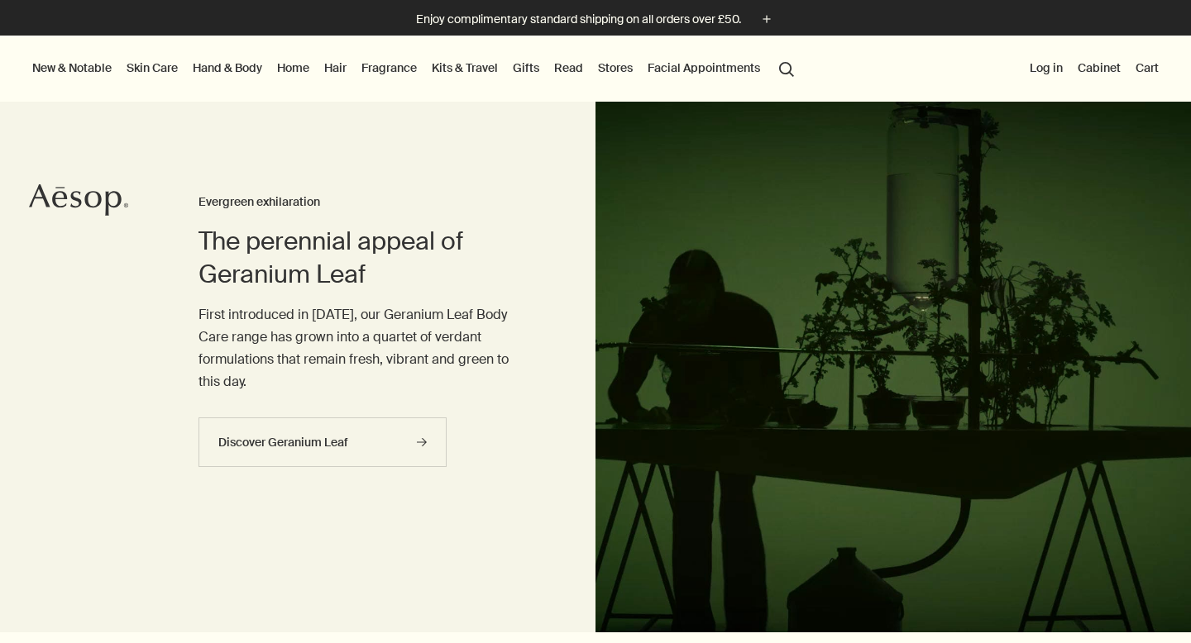
click at [243, 68] on link "Hand & Body" at bounding box center [227, 67] width 76 height 21
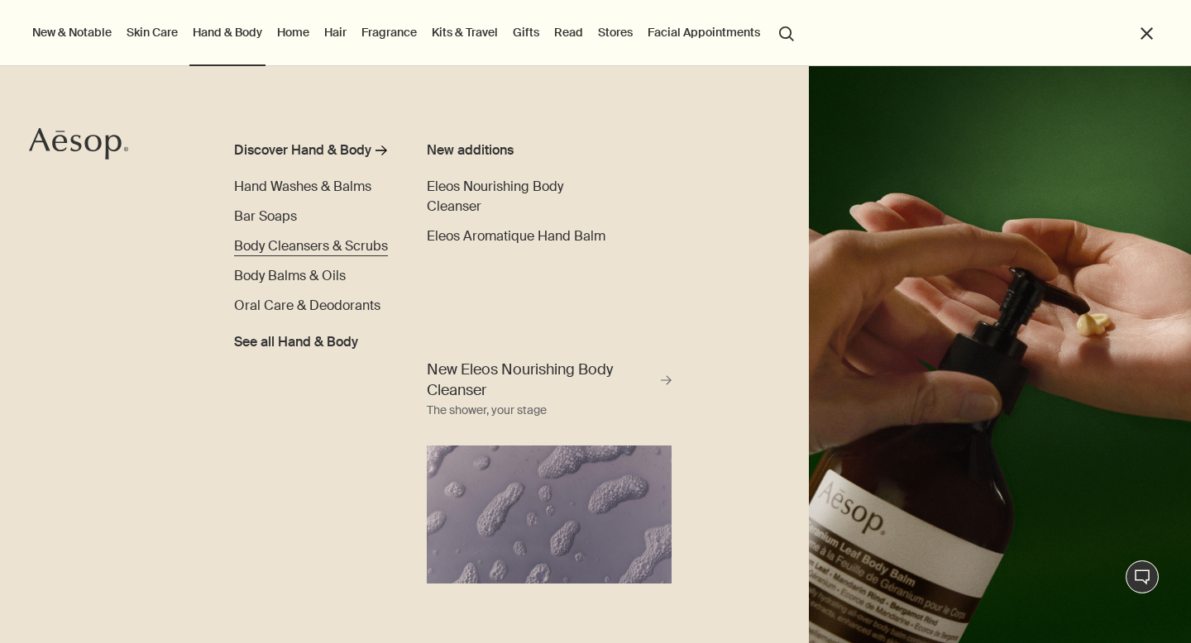
click at [316, 238] on span "Body Cleansers & Scrubs" at bounding box center [311, 245] width 154 height 17
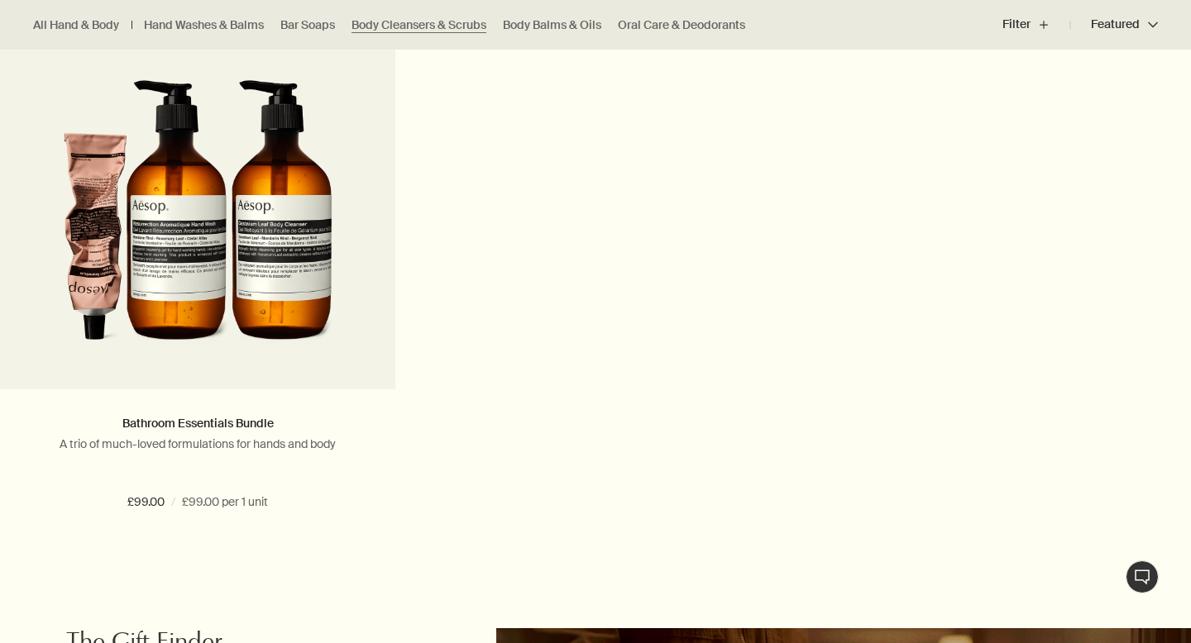
scroll to position [2357, 0]
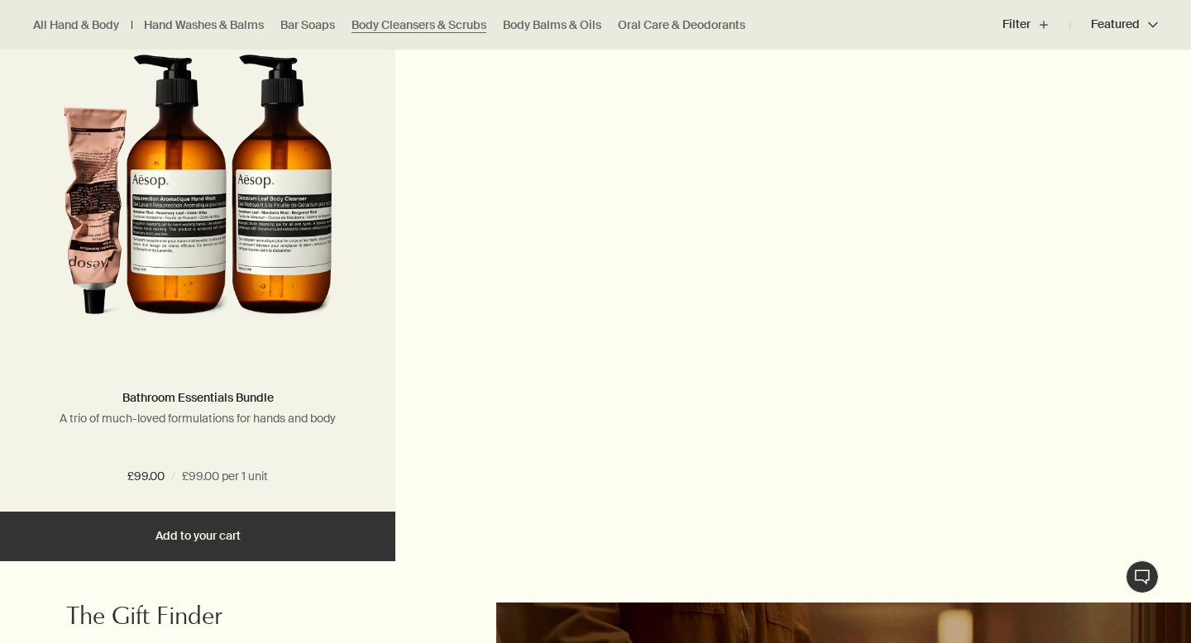
click at [262, 301] on img at bounding box center [198, 186] width 270 height 306
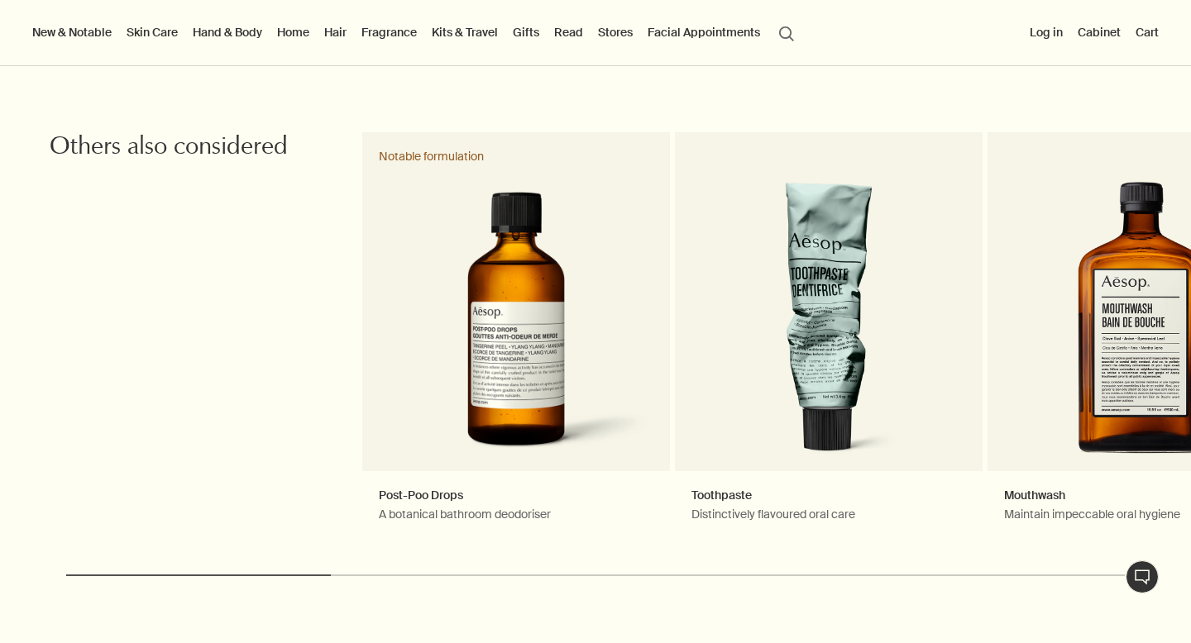
scroll to position [1782, 0]
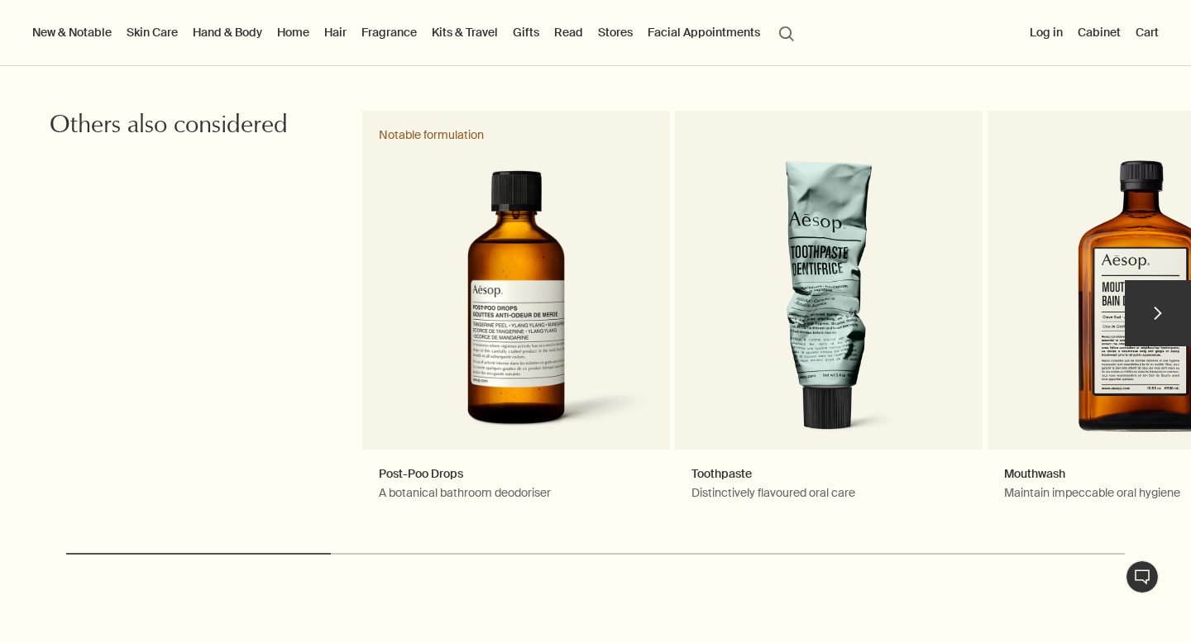
click at [1167, 319] on button "chevron" at bounding box center [1157, 313] width 66 height 66
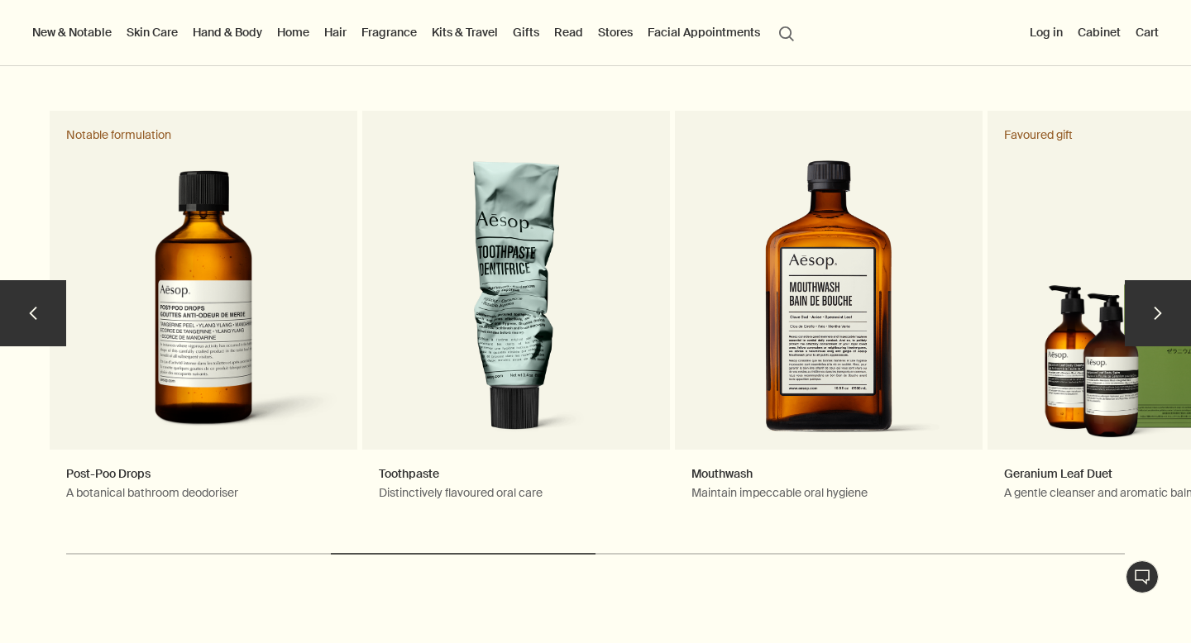
click at [1167, 319] on button "chevron" at bounding box center [1157, 313] width 66 height 66
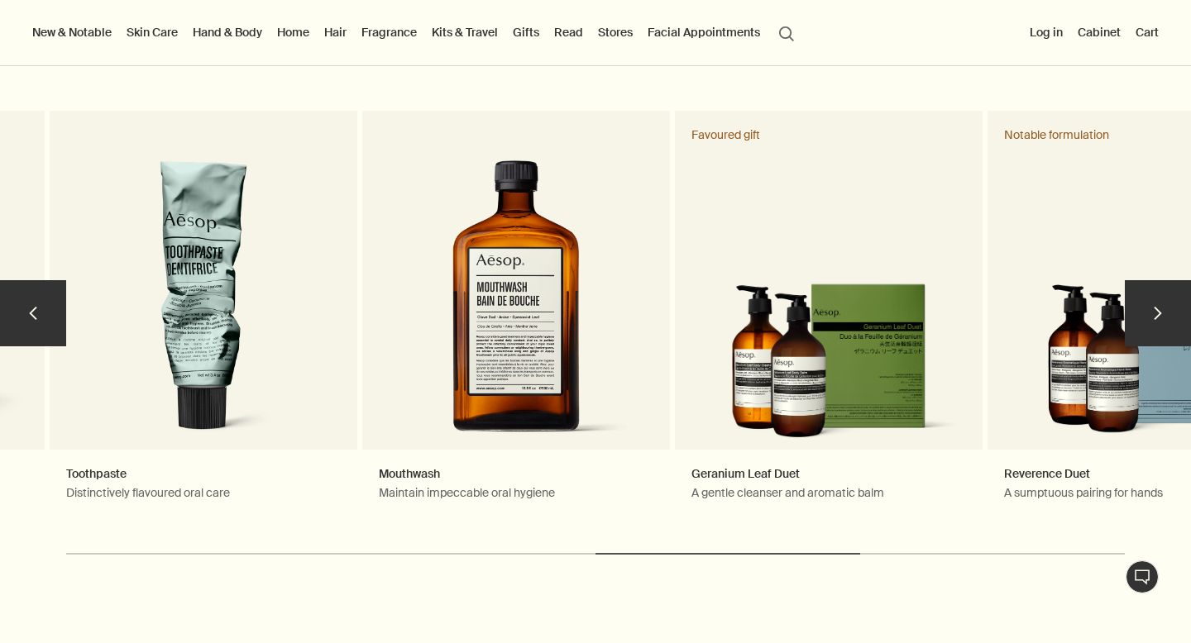
click at [1167, 319] on button "chevron" at bounding box center [1157, 313] width 66 height 66
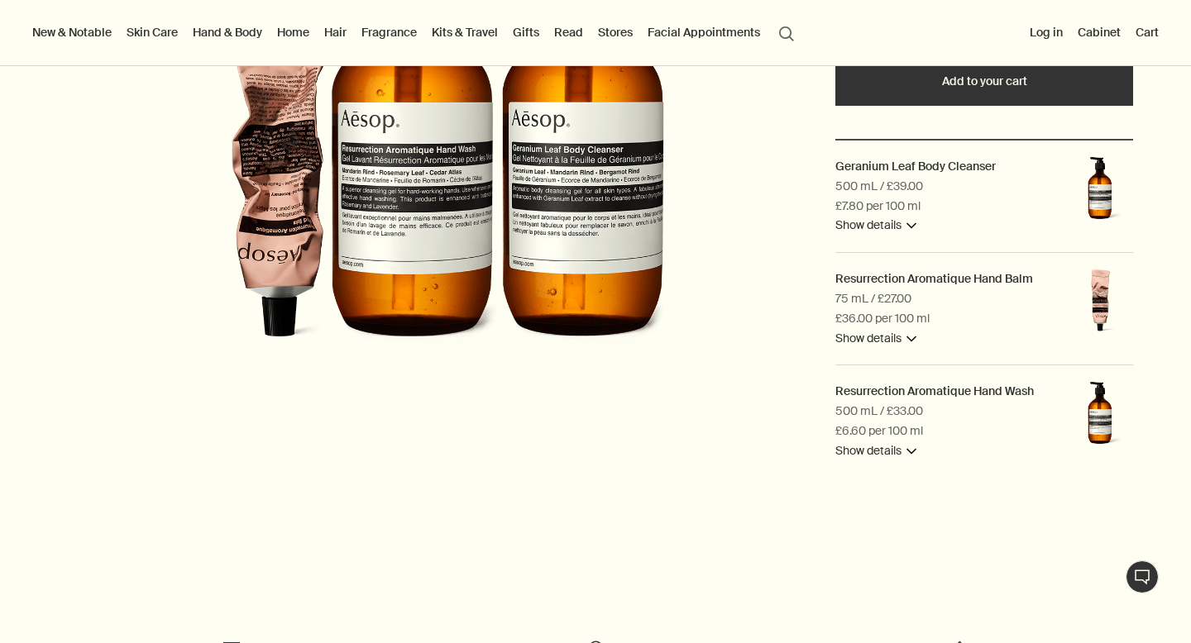
scroll to position [0, 0]
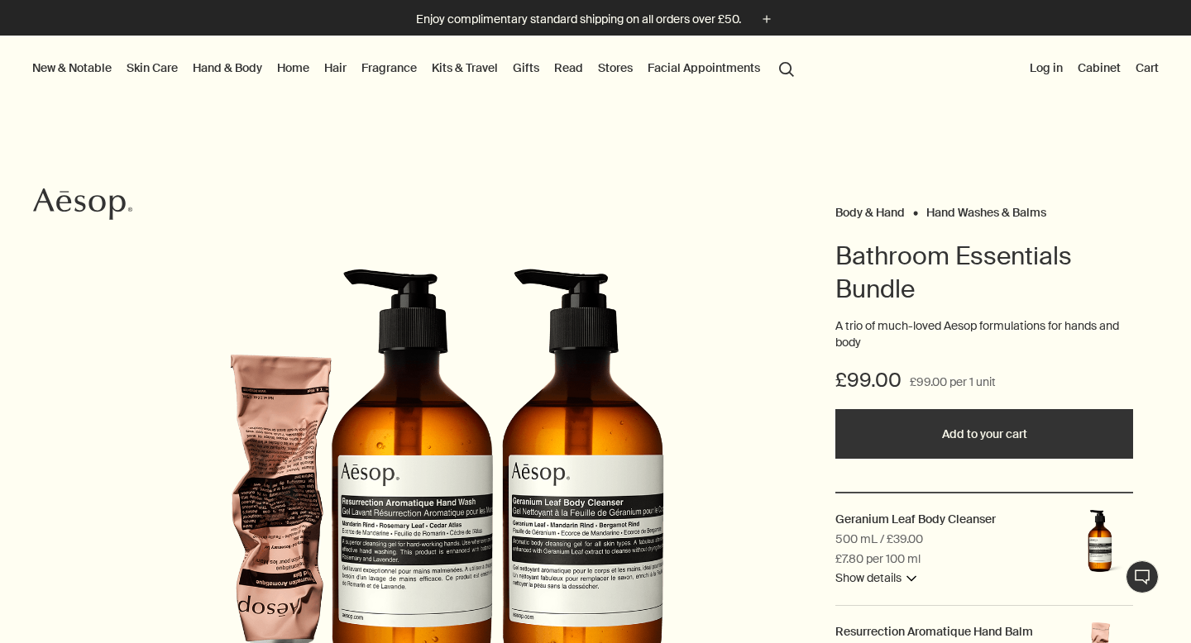
click at [293, 74] on link "Home" at bounding box center [293, 67] width 39 height 21
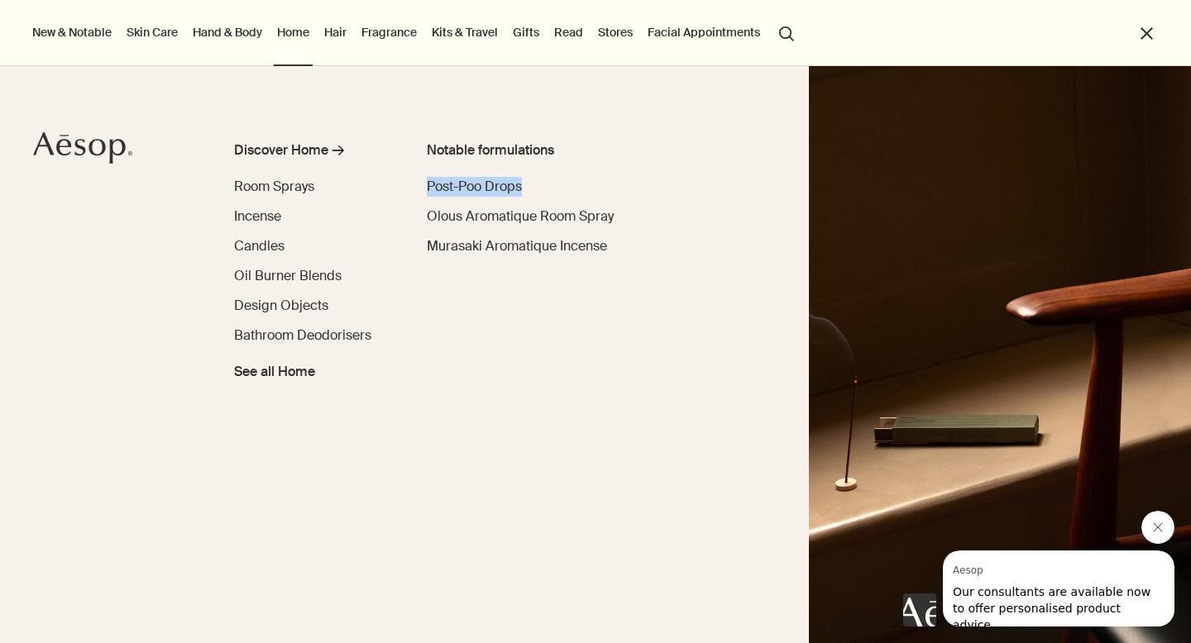
click at [1153, 34] on button "close" at bounding box center [1146, 33] width 19 height 19
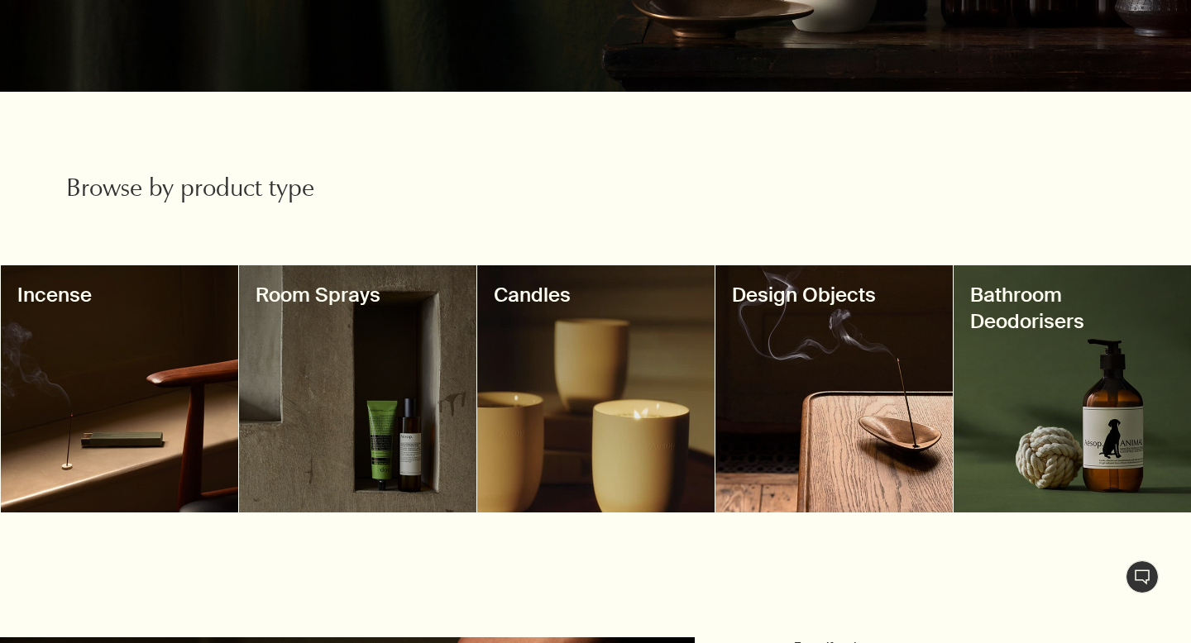
scroll to position [431, 0]
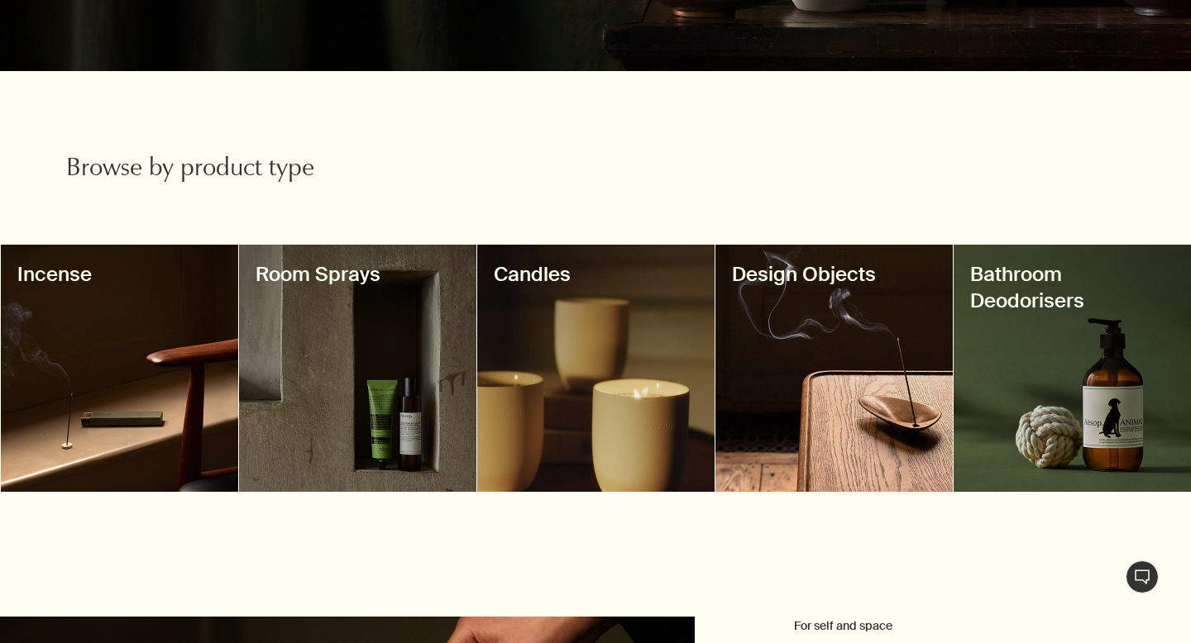
click at [137, 413] on div at bounding box center [119, 368] width 237 height 247
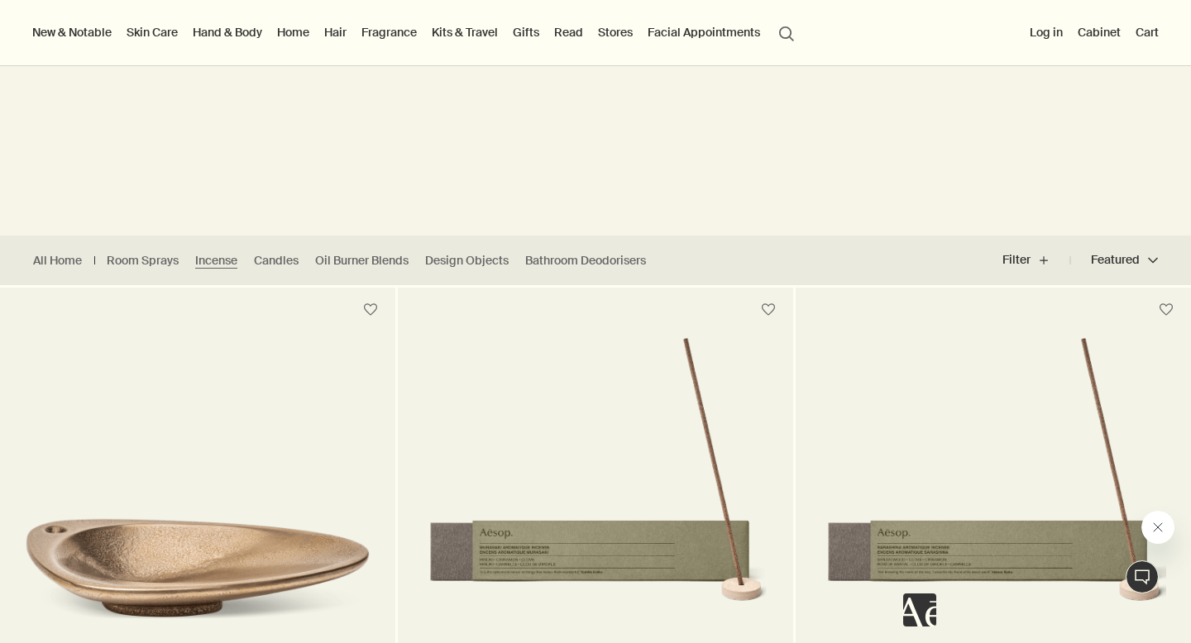
scroll to position [233, 0]
